Goal: Obtain resource: Obtain resource

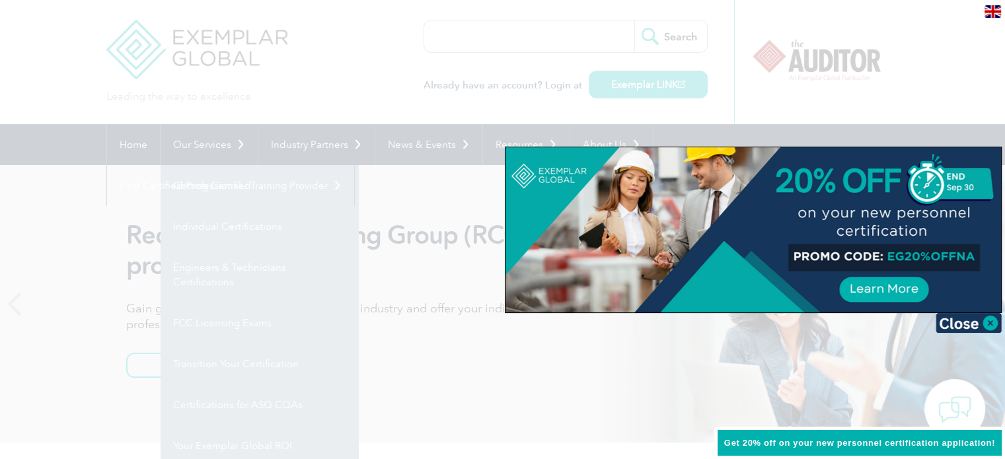
click at [436, 250] on div at bounding box center [502, 229] width 1005 height 459
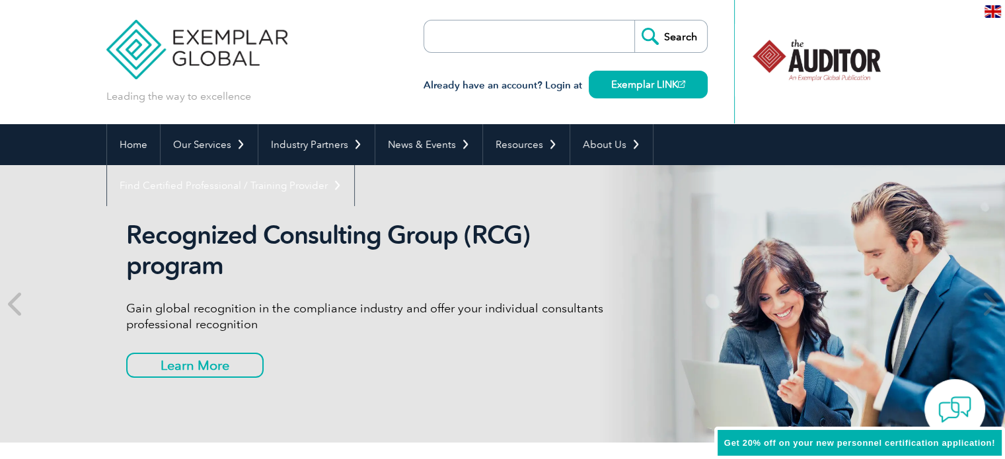
click at [0, 0] on link "Engineers & Technicians Certifications" at bounding box center [0, 0] width 0 height 0
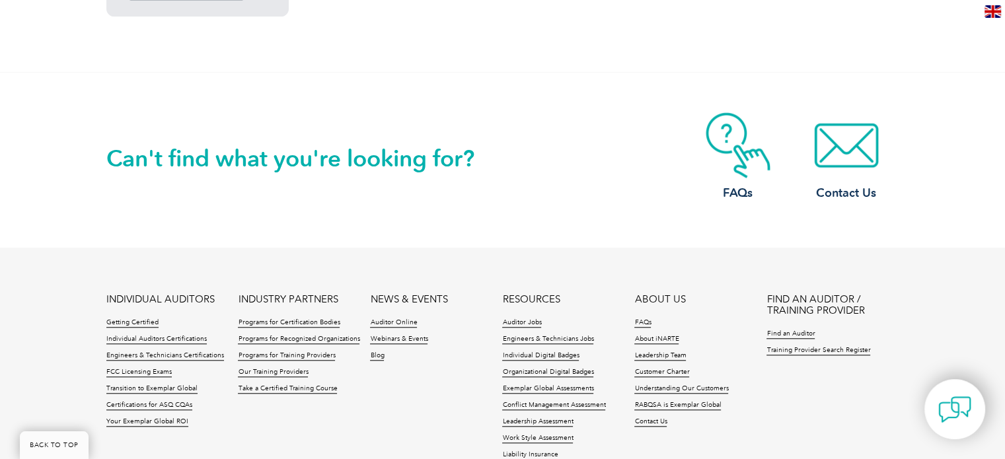
scroll to position [1107, 0]
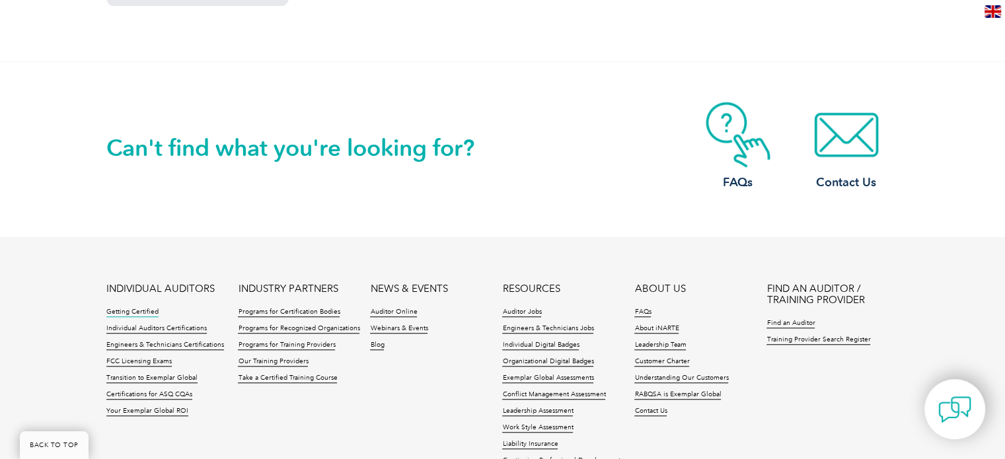
click at [138, 314] on link "Getting Certified" at bounding box center [132, 312] width 52 height 9
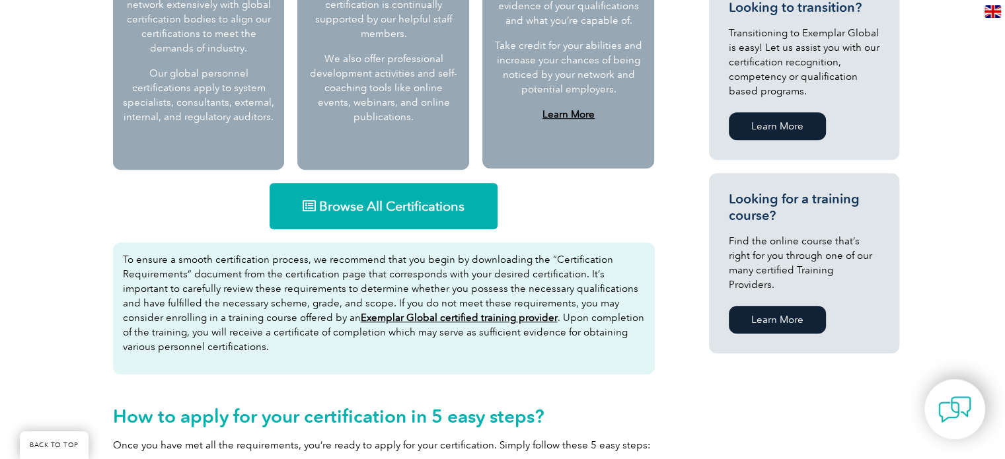
scroll to position [736, 0]
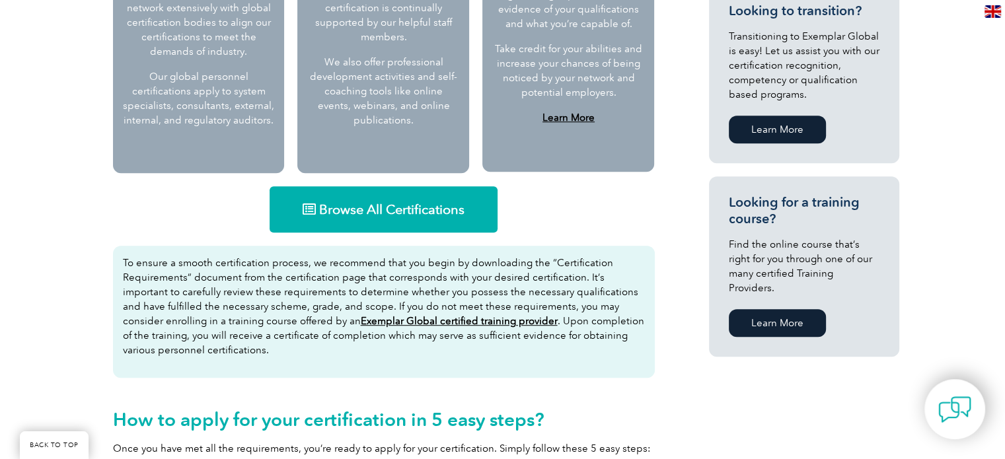
click at [413, 203] on span "Browse All Certifications" at bounding box center [391, 209] width 145 height 13
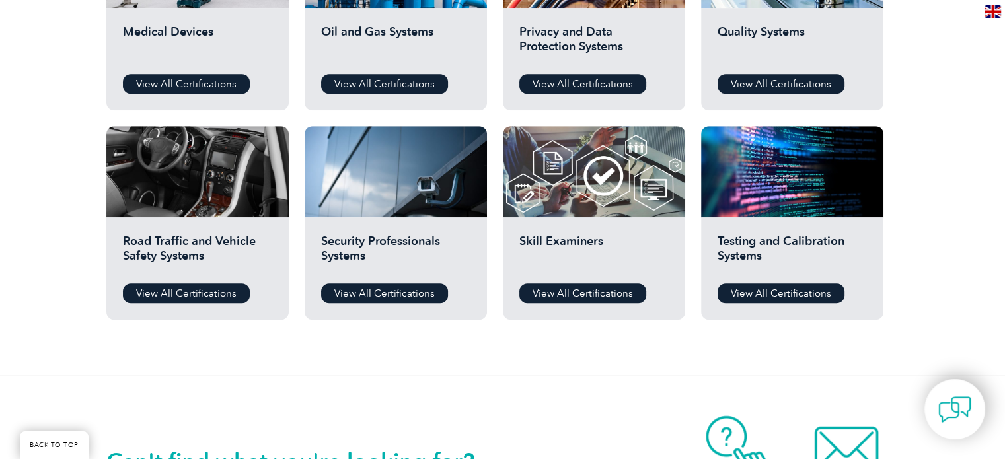
scroll to position [993, 0]
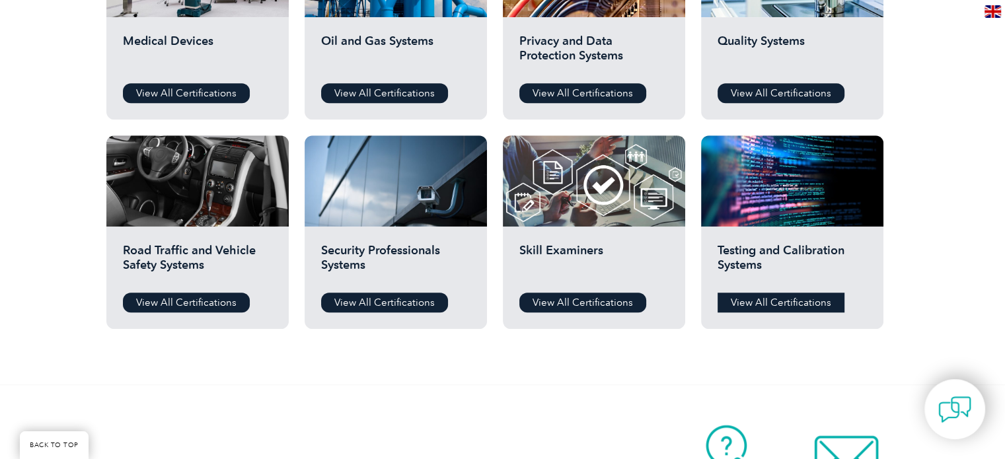
click at [778, 299] on link "View All Certifications" at bounding box center [780, 303] width 127 height 20
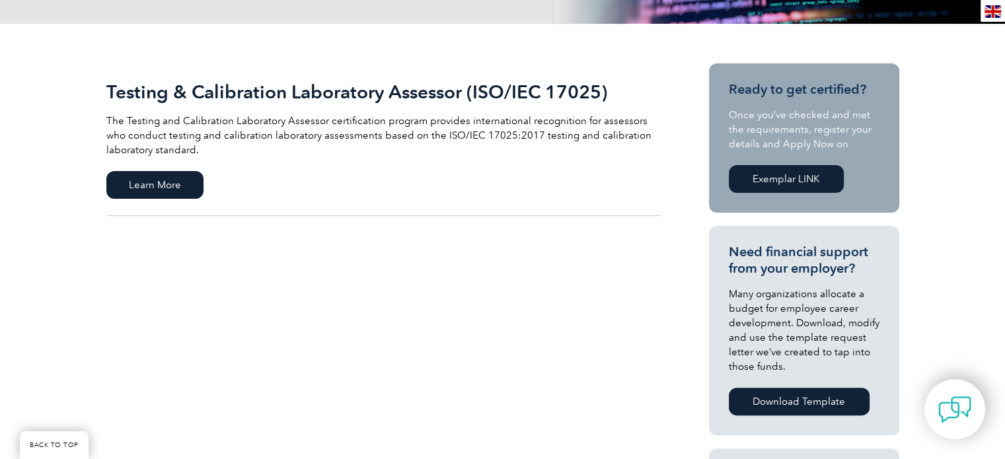
scroll to position [201, 0]
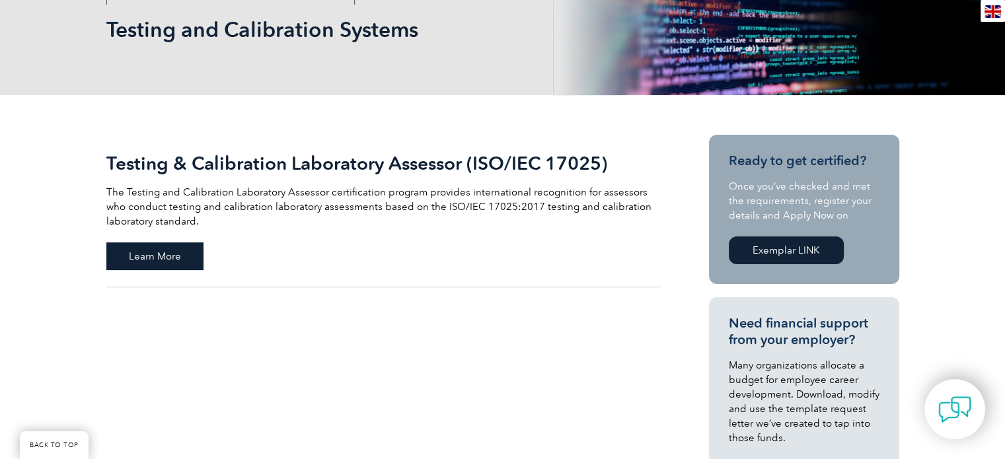
click at [140, 245] on span "Learn More" at bounding box center [154, 256] width 97 height 28
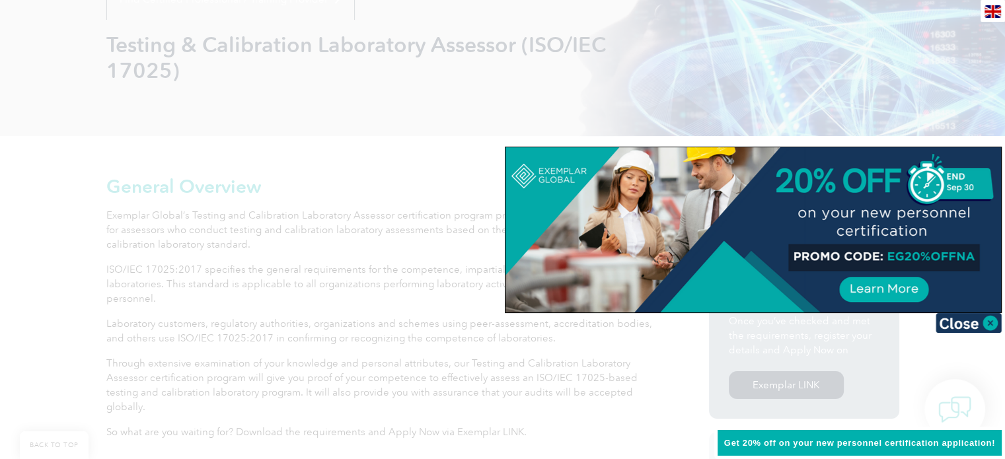
scroll to position [219, 0]
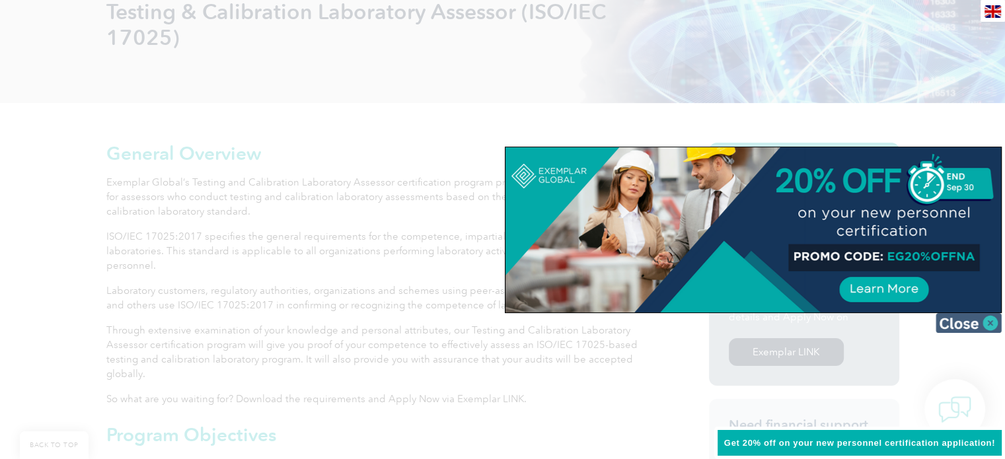
click at [993, 324] on img at bounding box center [968, 323] width 66 height 20
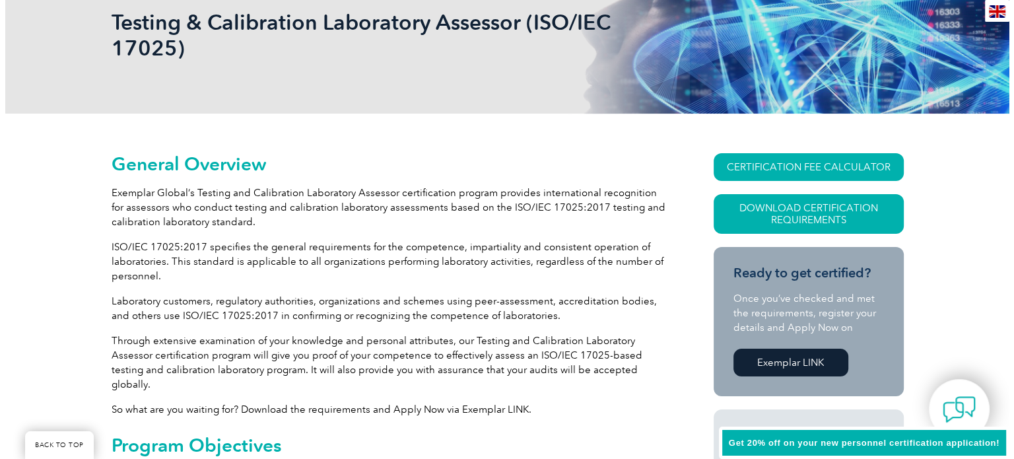
scroll to position [203, 0]
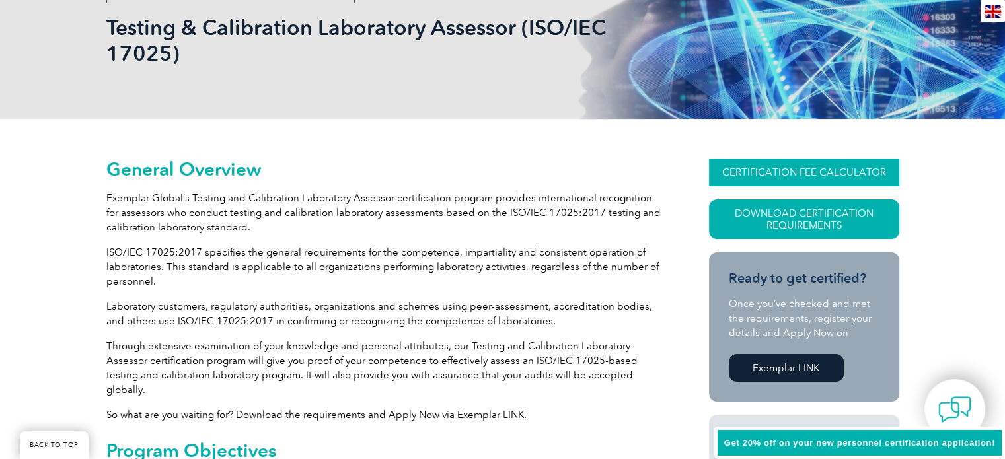
click at [814, 169] on link "CERTIFICATION FEE CALCULATOR" at bounding box center [804, 173] width 190 height 28
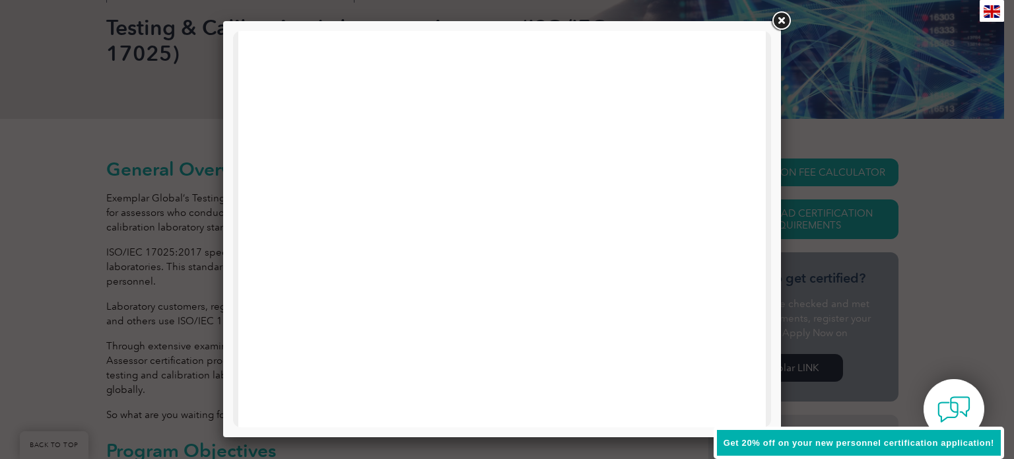
scroll to position [0, 0]
drag, startPoint x: 764, startPoint y: 168, endPoint x: 1041, endPoint y: 116, distance: 282.3
click at [781, 18] on link at bounding box center [781, 21] width 24 height 24
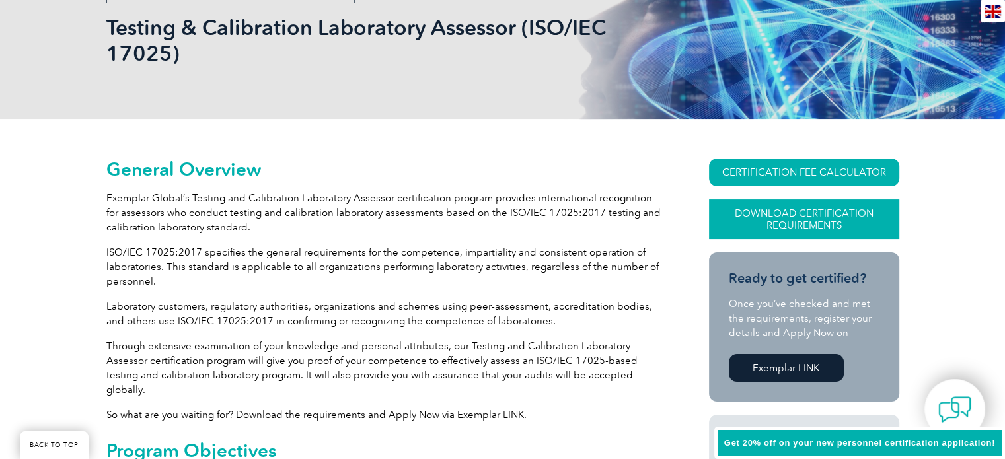
click at [816, 221] on link "Download Certification Requirements" at bounding box center [804, 219] width 190 height 40
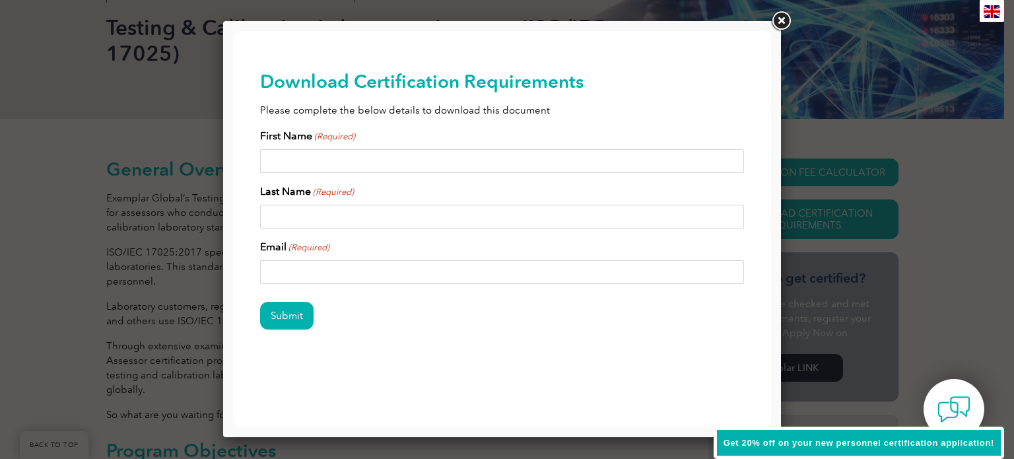
click at [468, 158] on input "First Name (Required)" at bounding box center [502, 161] width 485 height 24
type input "[PERSON_NAME]"
type input "[EMAIL_ADDRESS][DOMAIN_NAME]"
click at [301, 312] on input "Submit" at bounding box center [286, 316] width 53 height 28
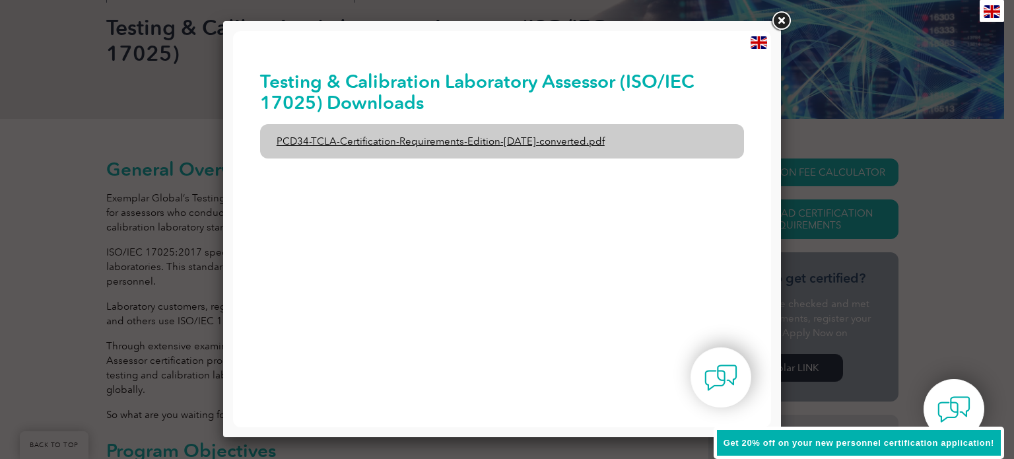
click at [497, 143] on link "PCD34-TCLA-Certification-Requirements-Edition-[DATE]-converted.pdf" at bounding box center [502, 141] width 485 height 34
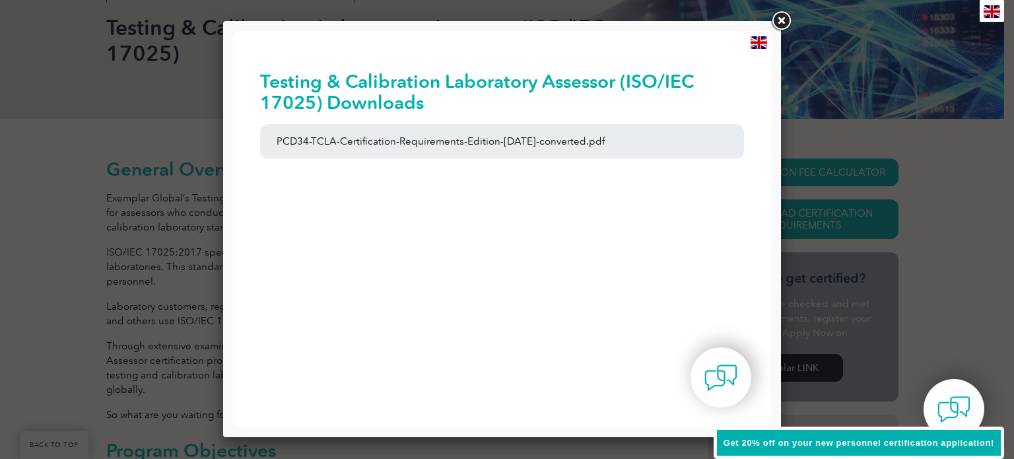
click at [779, 22] on link at bounding box center [781, 21] width 24 height 24
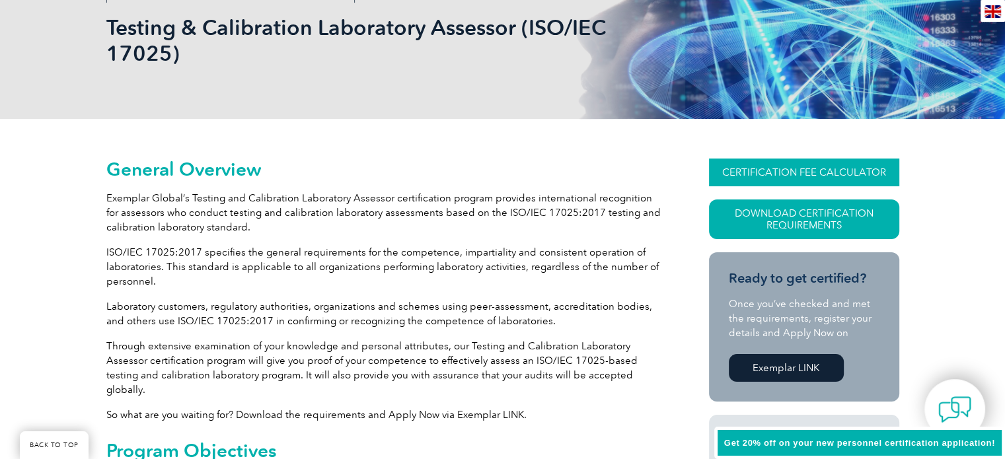
click at [801, 180] on link "CERTIFICATION FEE CALCULATOR" at bounding box center [804, 173] width 190 height 28
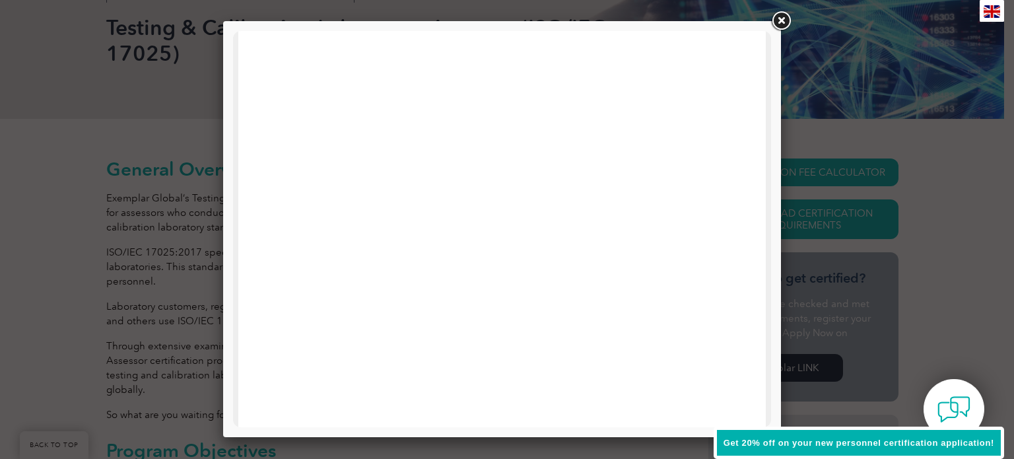
drag, startPoint x: 765, startPoint y: 232, endPoint x: 1015, endPoint y: 157, distance: 260.8
click at [779, 20] on link at bounding box center [781, 21] width 24 height 24
